Goal: Task Accomplishment & Management: Manage account settings

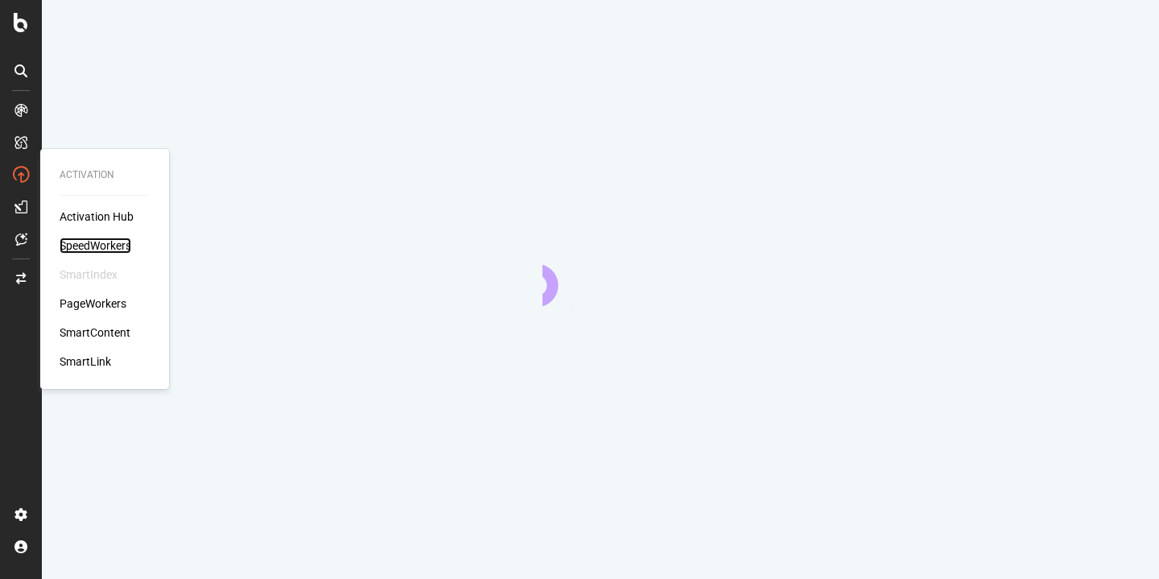
click at [85, 243] on div "SpeedWorkers" at bounding box center [96, 246] width 72 height 16
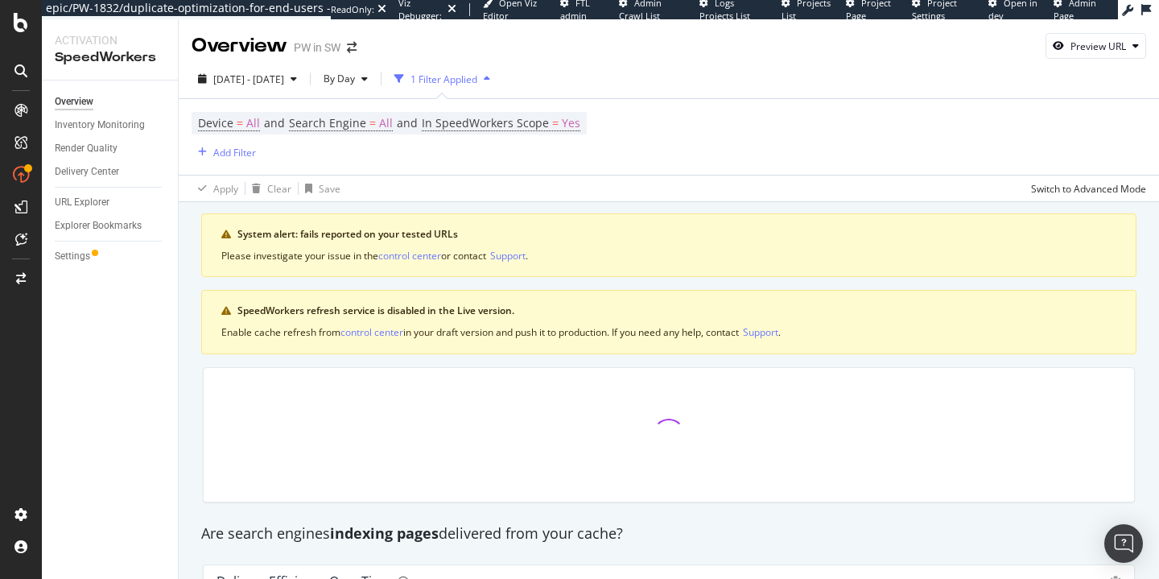
click at [114, 239] on div "Overview Inventory Monitoring Render Quality Delivery Center URL Explorer Explo…" at bounding box center [110, 330] width 136 height 498
click at [89, 262] on div "Settings" at bounding box center [72, 256] width 35 height 17
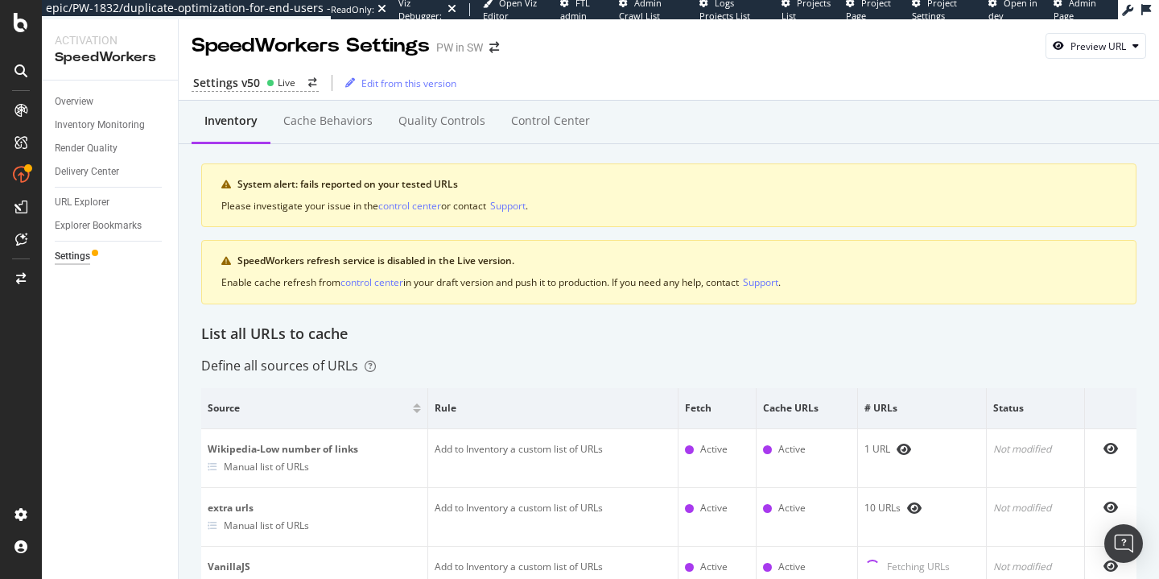
click at [547, 148] on div "Inventory Cache behaviors Quality Controls Control Center System alert: fails r…" at bounding box center [669, 217] width 936 height 211
click at [547, 134] on div "Control Center" at bounding box center [550, 122] width 105 height 44
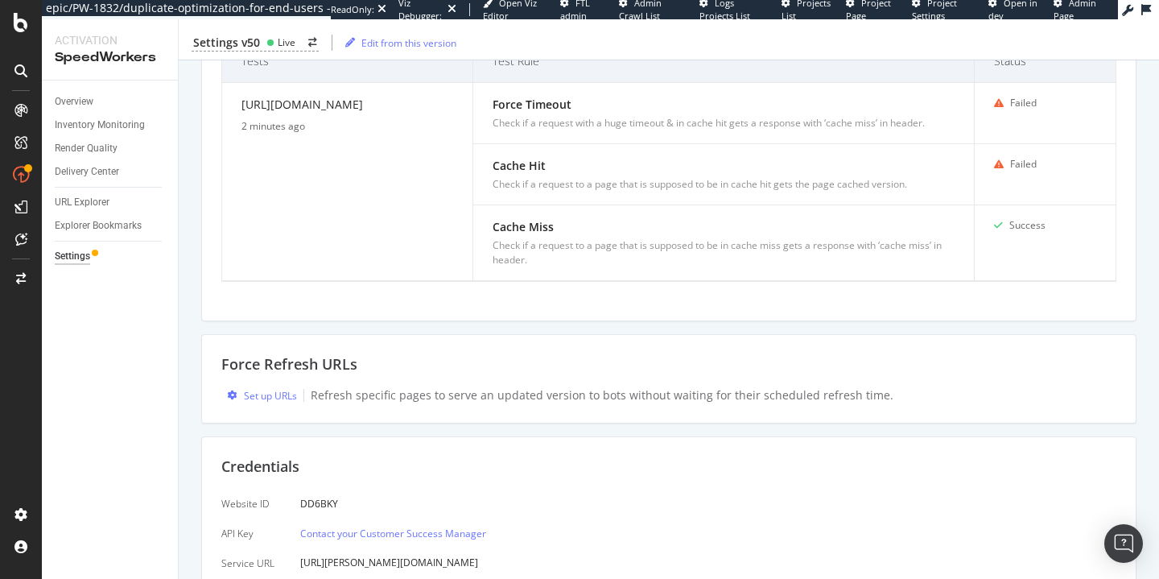
scroll to position [676, 0]
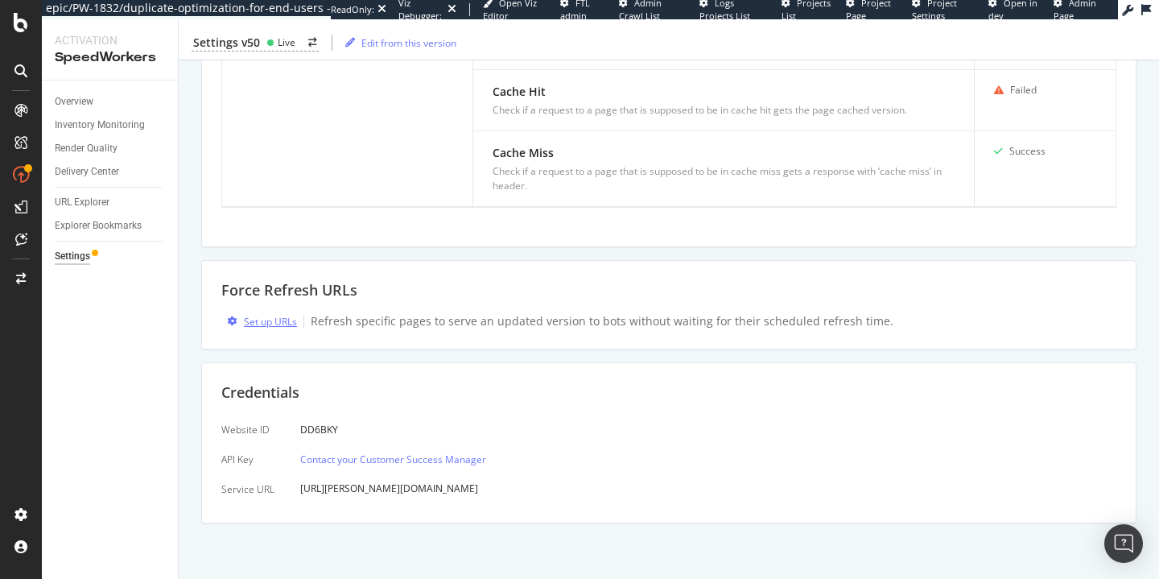
click at [283, 324] on div "Set up URLs" at bounding box center [270, 322] width 53 height 14
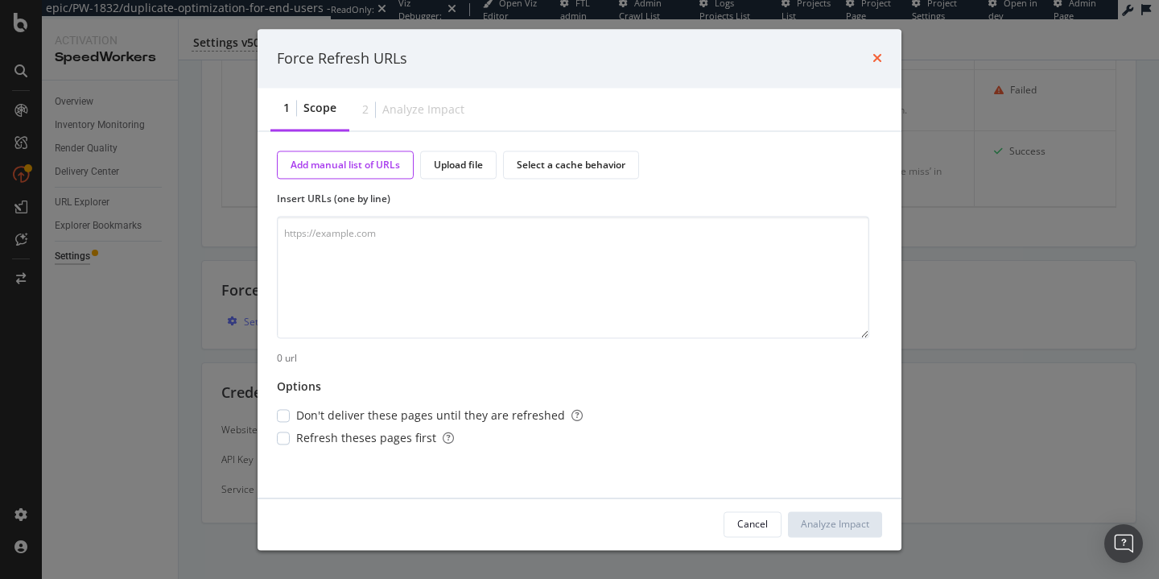
click at [878, 53] on icon "times" at bounding box center [878, 58] width 10 height 13
